Goal: Obtain resource: Obtain resource

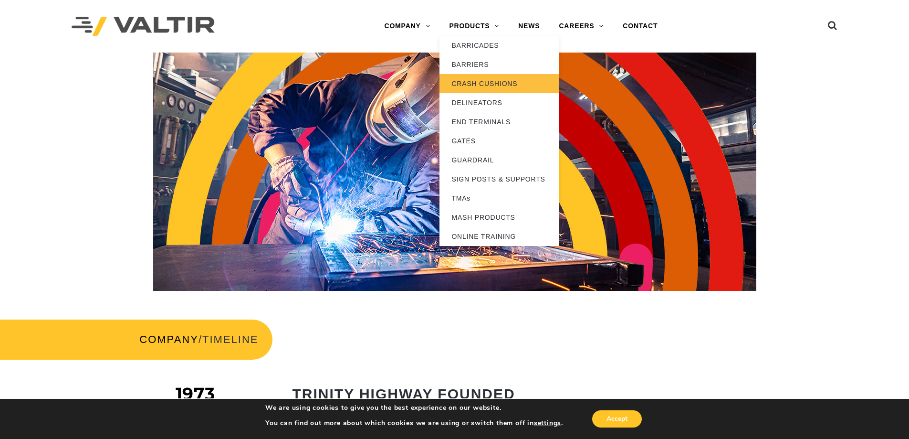
click at [489, 81] on link "CRASH CUSHIONS" at bounding box center [499, 83] width 119 height 19
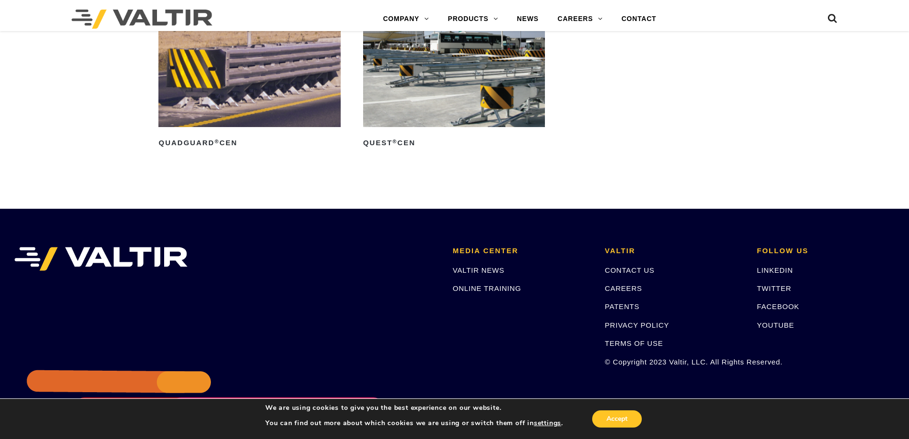
scroll to position [3342, 0]
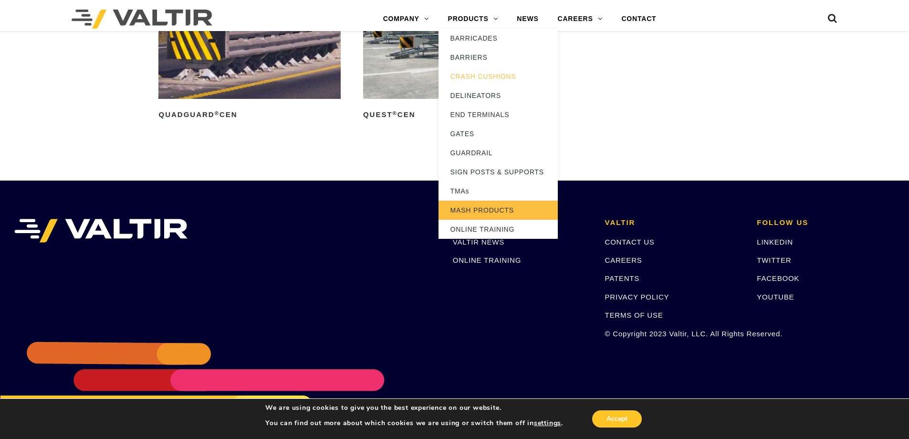
click at [498, 214] on link "MASH PRODUCTS" at bounding box center [498, 210] width 119 height 19
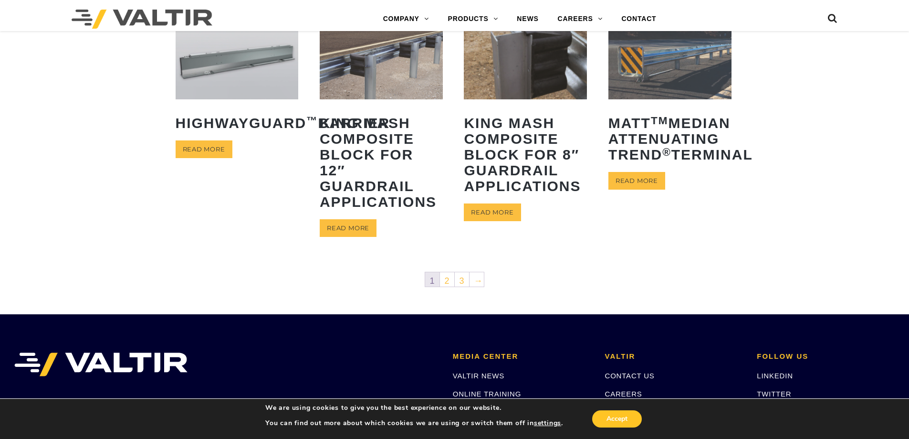
scroll to position [477, 0]
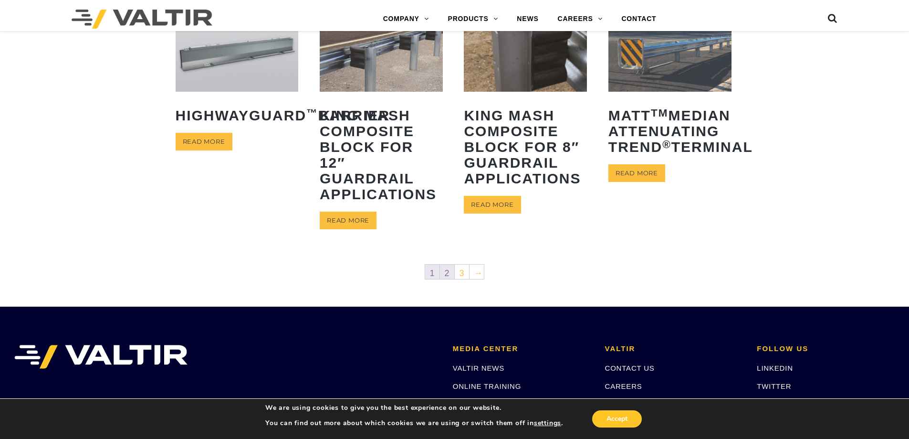
click at [445, 275] on link "2" at bounding box center [447, 271] width 14 height 14
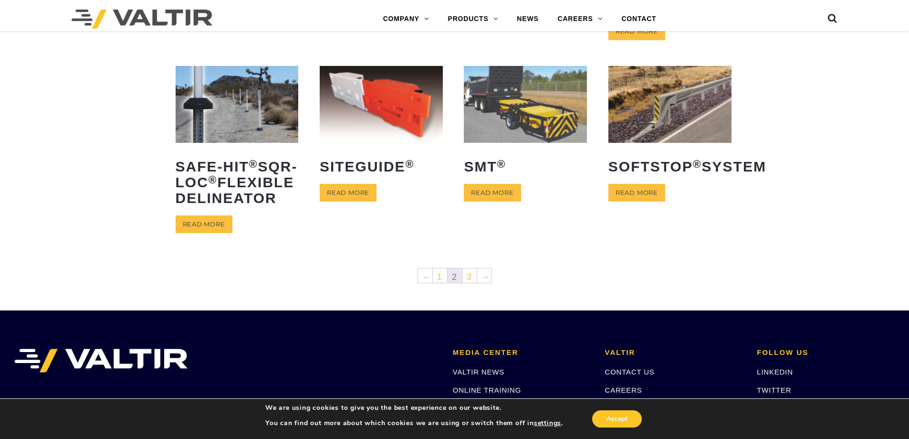
scroll to position [430, 0]
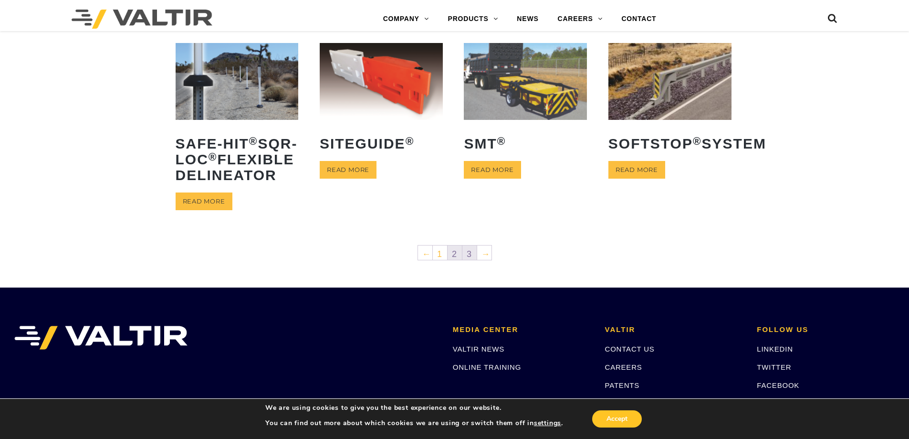
click at [469, 260] on link "3" at bounding box center [470, 252] width 14 height 14
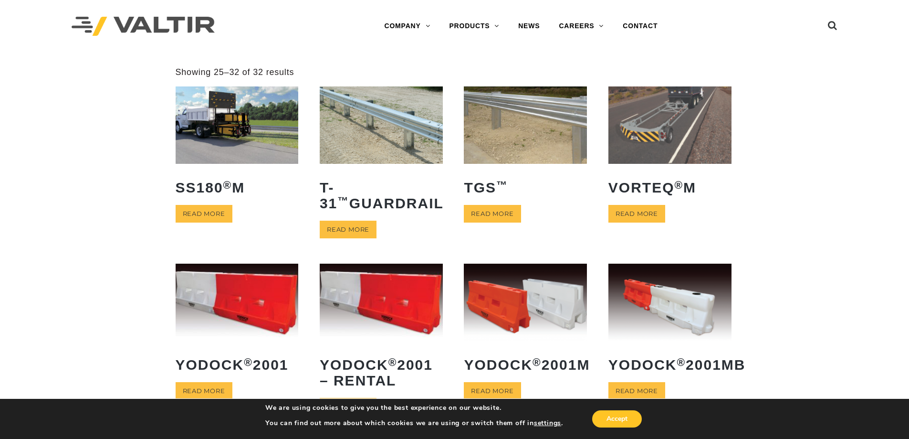
click at [225, 116] on img at bounding box center [237, 124] width 123 height 77
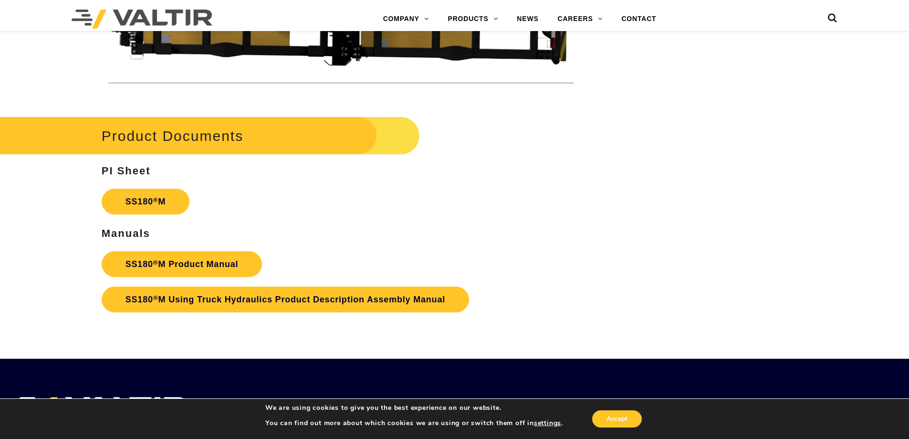
scroll to position [3390, 0]
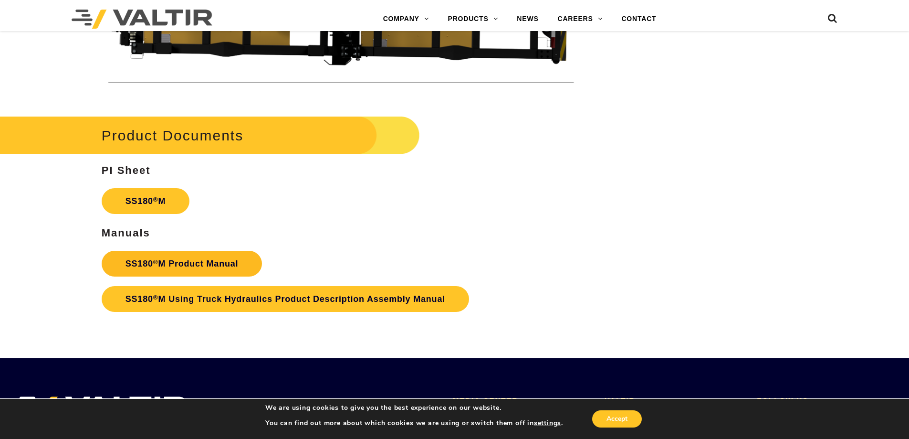
click at [249, 258] on link "SS180 ® M Product Manual" at bounding box center [182, 264] width 161 height 26
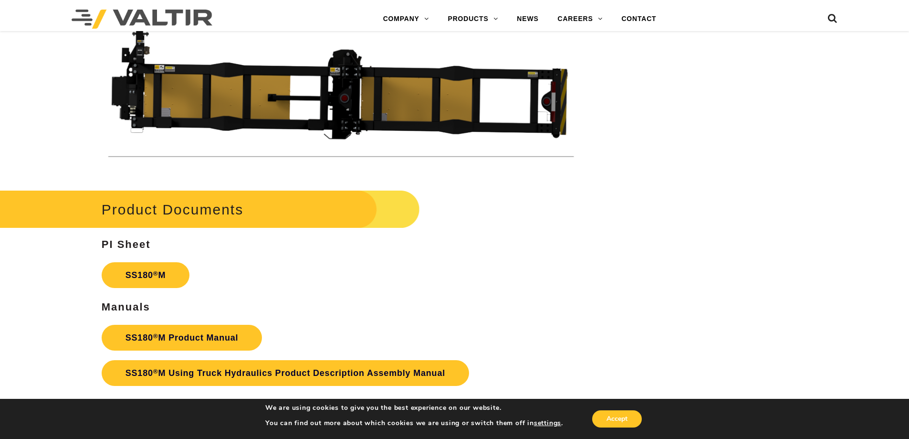
scroll to position [3437, 0]
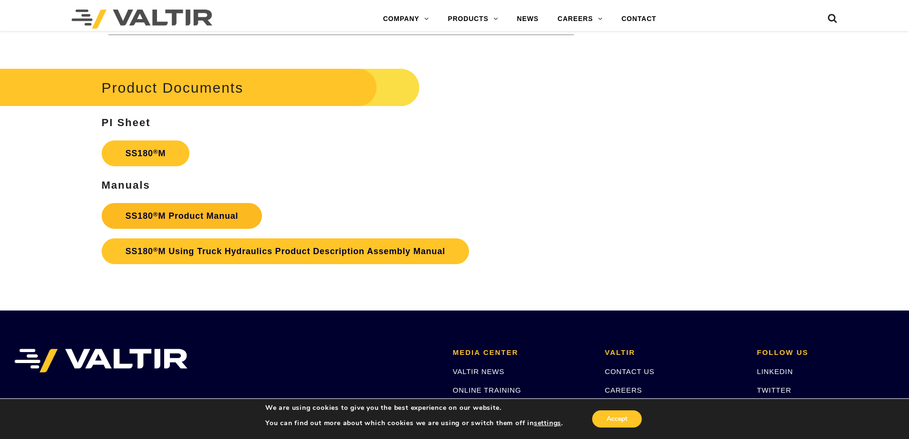
click at [183, 217] on link "SS180 ® M Product Manual" at bounding box center [182, 216] width 161 height 26
